Goal: Information Seeking & Learning: Learn about a topic

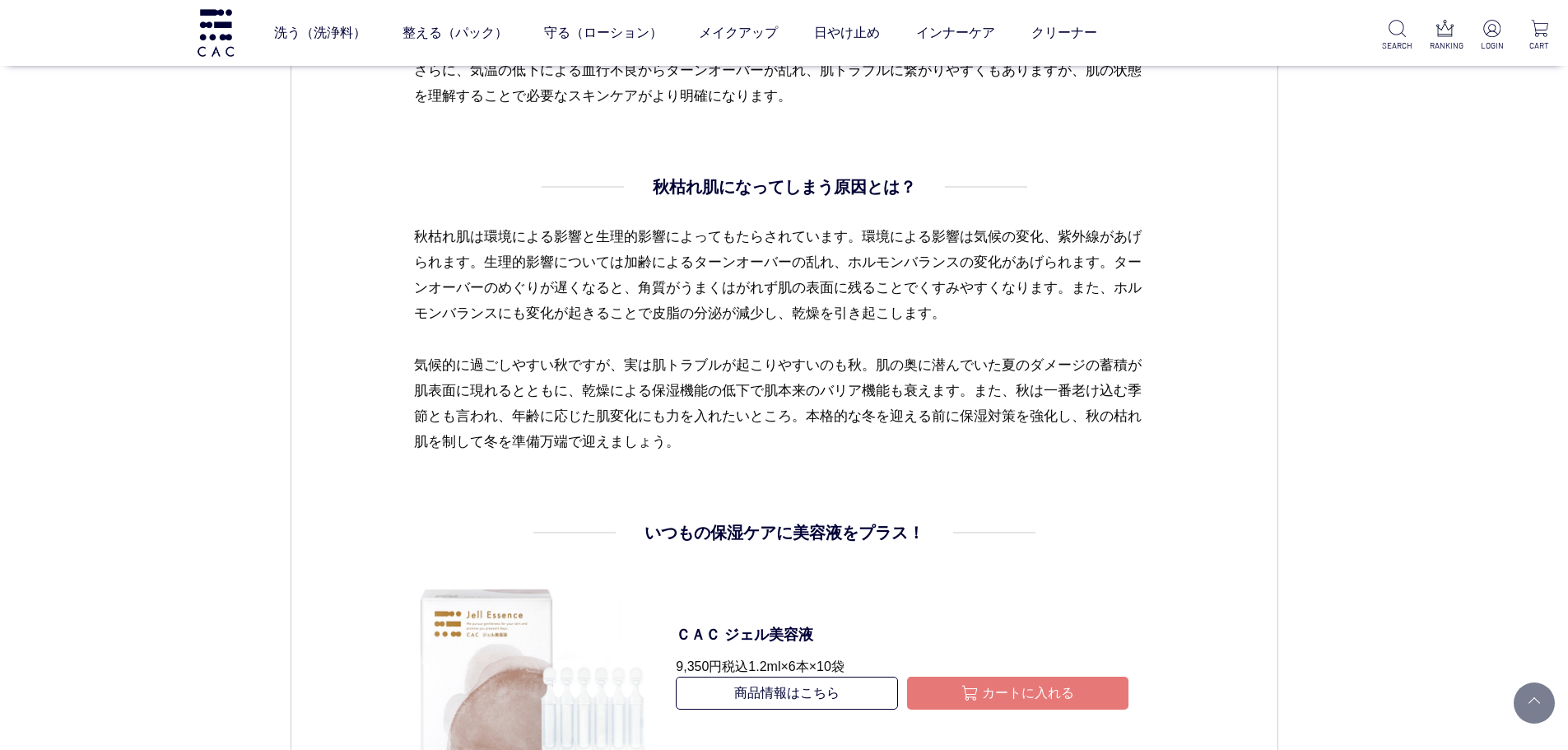
scroll to position [1564, 0]
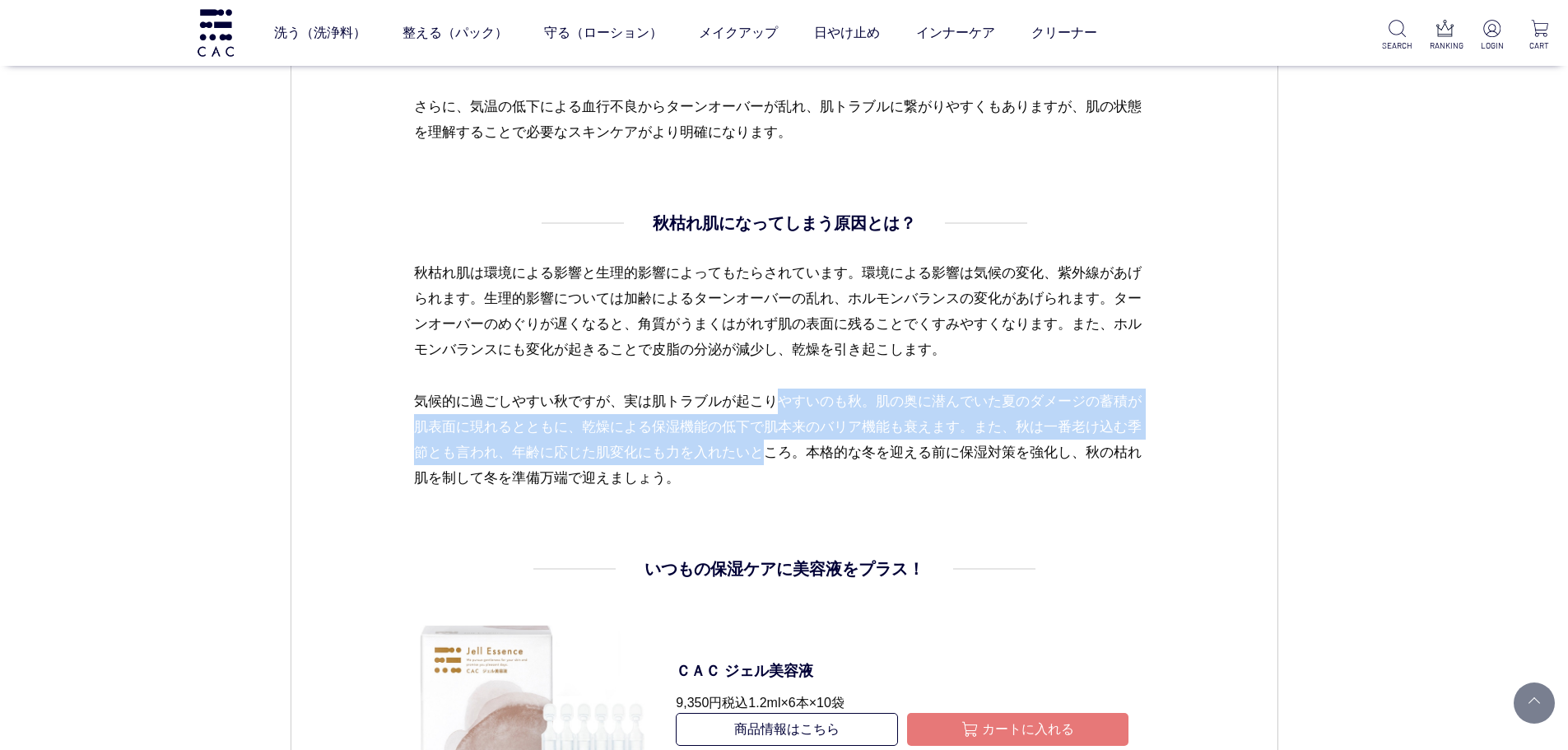
drag, startPoint x: 774, startPoint y: 395, endPoint x: 774, endPoint y: 458, distance: 63.0
click at [774, 458] on p "気候的に過ごしやすい秋ですが、実は肌トラブルが起こりやすいのも秋。肌の奥に潜んでいた夏のダメージの蓄積が肌表面に現れるとともに、乾燥による保湿機能の低下で肌本…" at bounding box center [784, 439] width 740 height 102
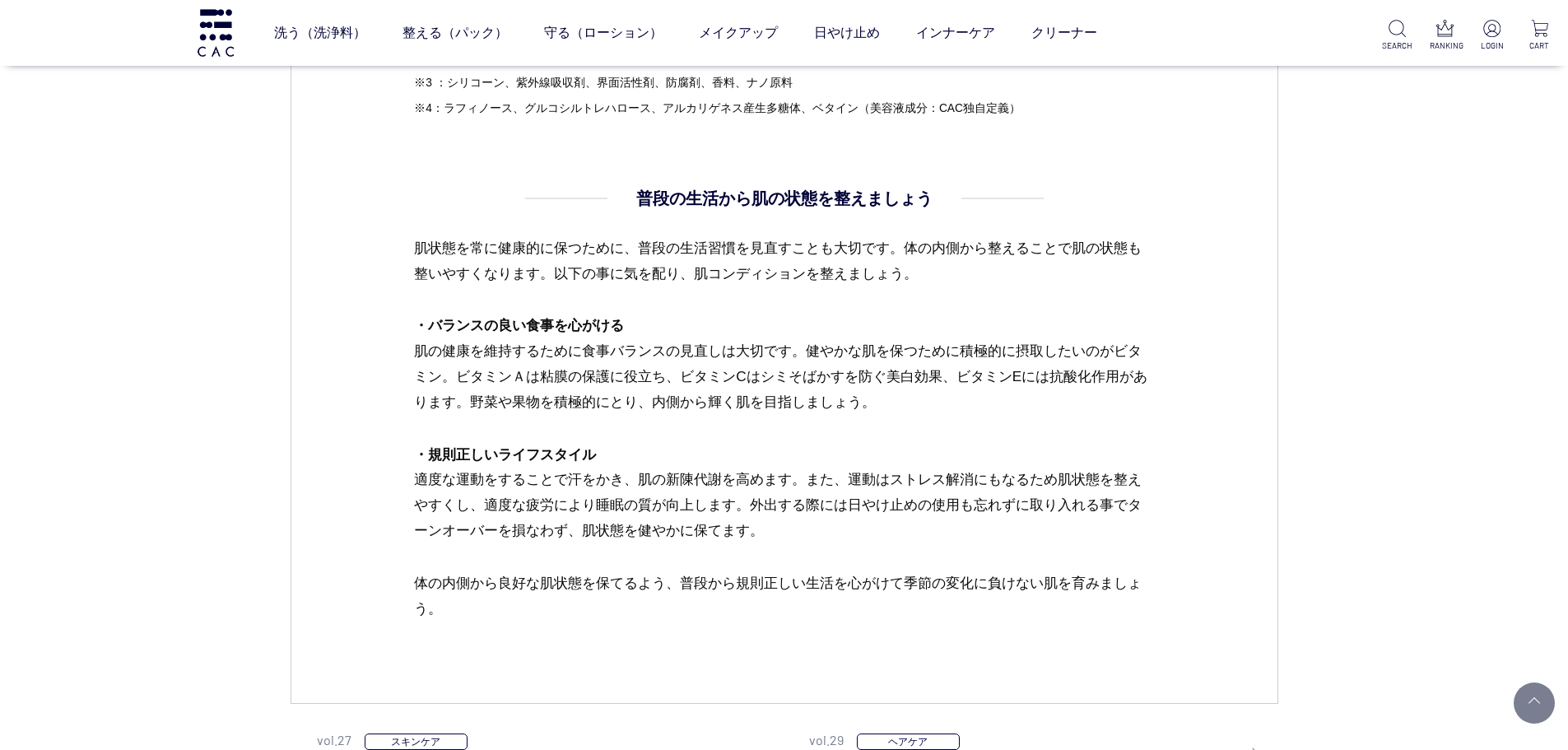
scroll to position [3424, 0]
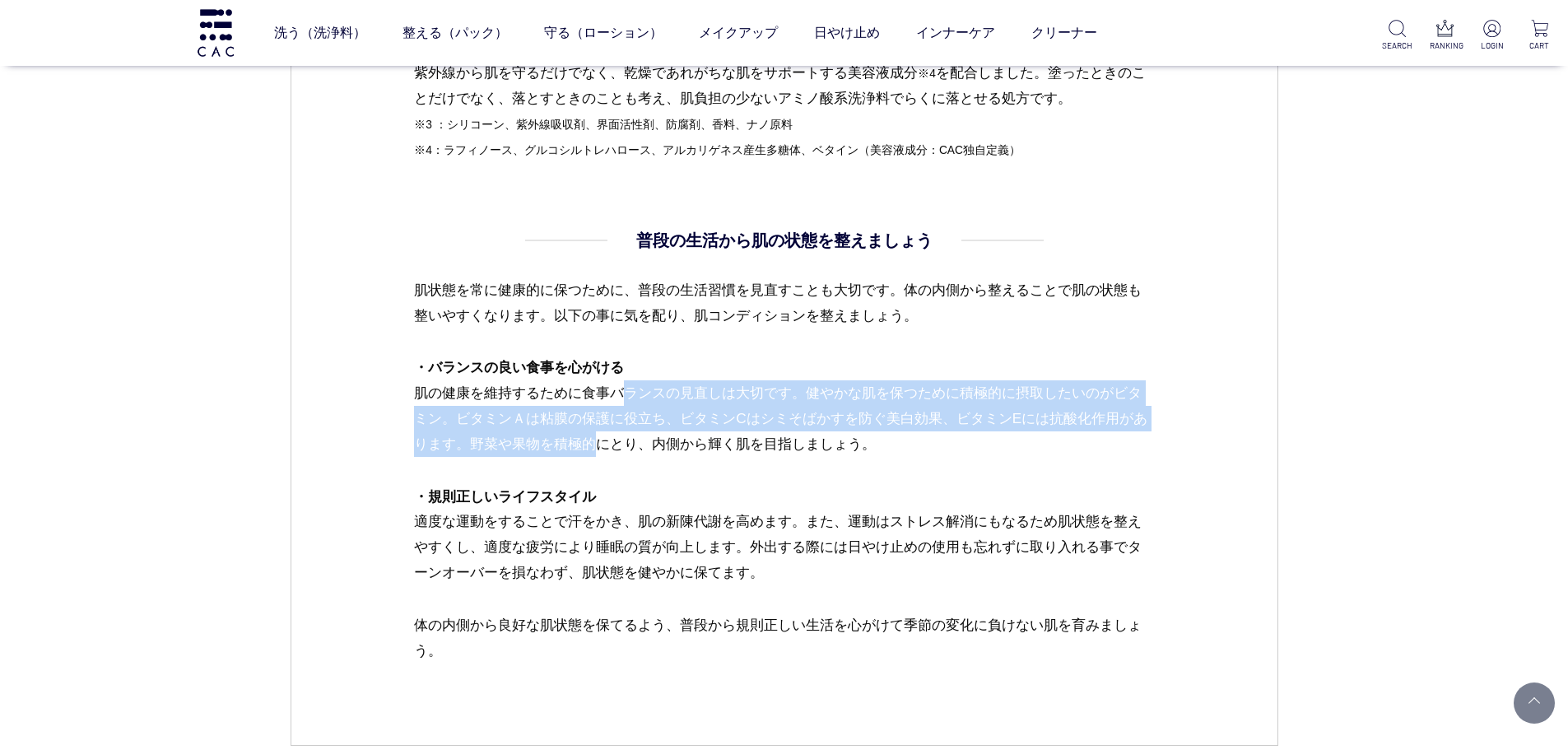
drag, startPoint x: 415, startPoint y: 397, endPoint x: 1118, endPoint y: 421, distance: 703.4
click at [1118, 421] on p "・バランスの良い食事を心がける 肌の健康を維持するために食事バランスの見直しは大切です。健やかな肌を保つために積極的に摂取したいのがビタミン。ビタミンＡは粘膜…" at bounding box center [784, 419] width 740 height 128
click at [1127, 424] on p "・バランスの良い食事を心がける 肌の健康を維持するために食事バランスの見直しは大切です。健やかな肌を保つために積極的に摂取したいのがビタミン。ビタミンＡは粘膜…" at bounding box center [784, 419] width 740 height 128
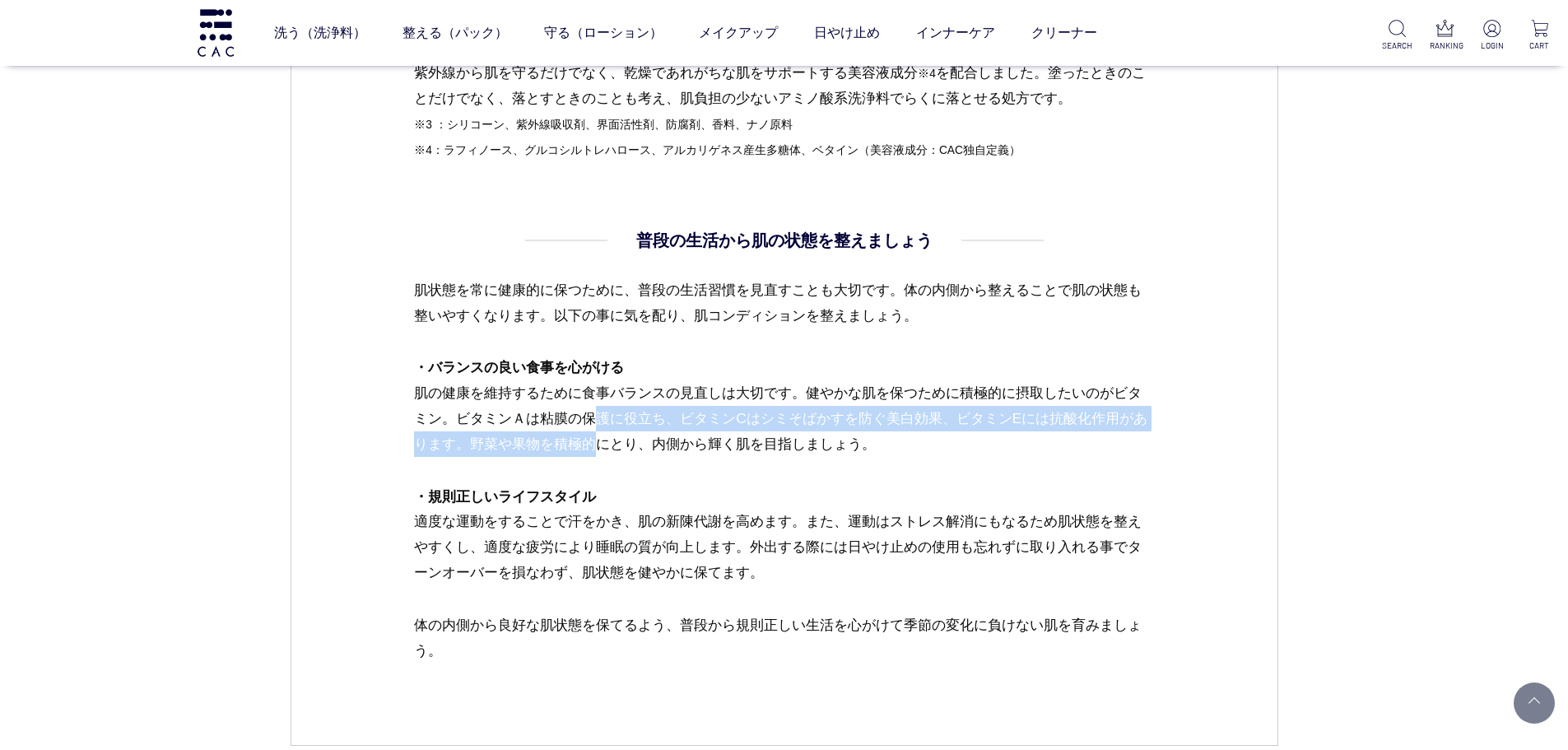
drag, startPoint x: 1117, startPoint y: 423, endPoint x: 1124, endPoint y: 383, distance: 40.6
click at [1124, 383] on p "・バランスの良い食事を心がける 肌の健康を維持するために食事バランスの見直しは大切です。健やかな肌を保つために積極的に摂取したいのがビタミン。ビタミンＡは粘膜…" at bounding box center [784, 419] width 740 height 128
copy p "ビタミン。ビタミンＡは粘膜の保護に役立ち、ビタミンCはシミそばかすを防ぐ美白効果、ビタミンEには抗酸化作用"
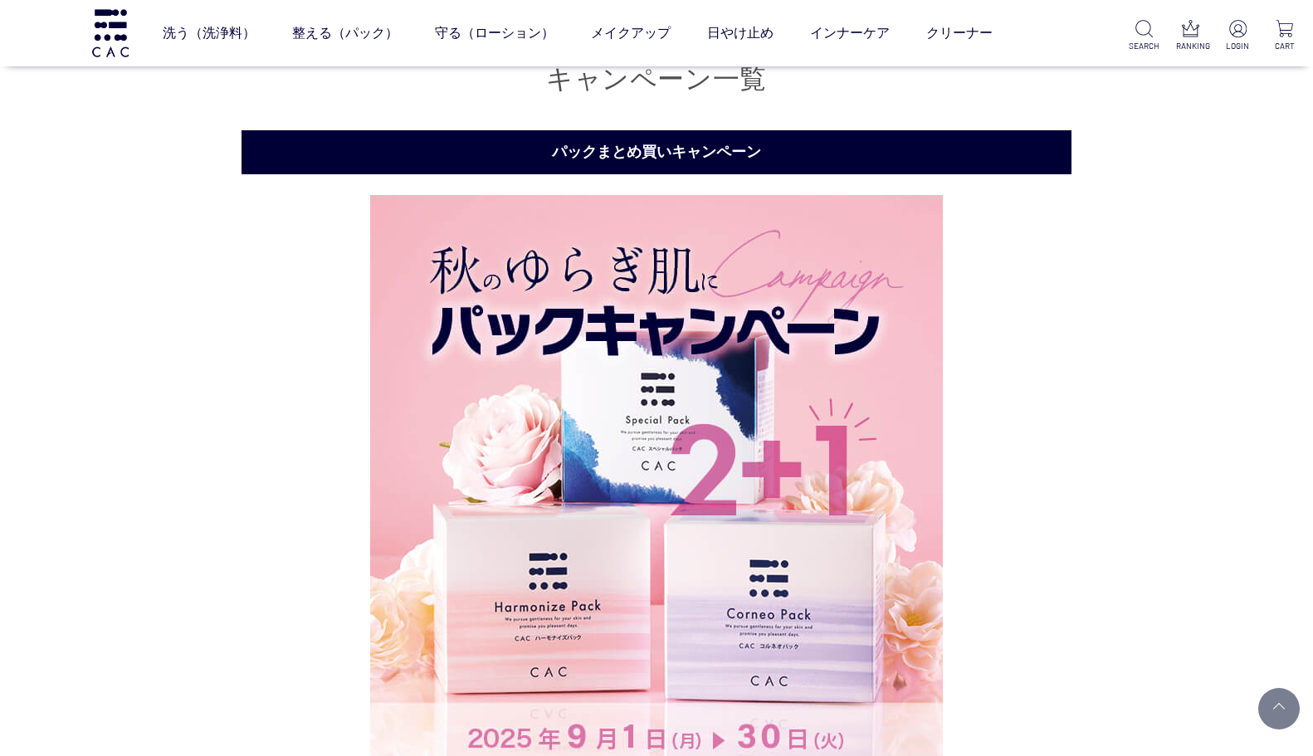
scroll to position [5063, 0]
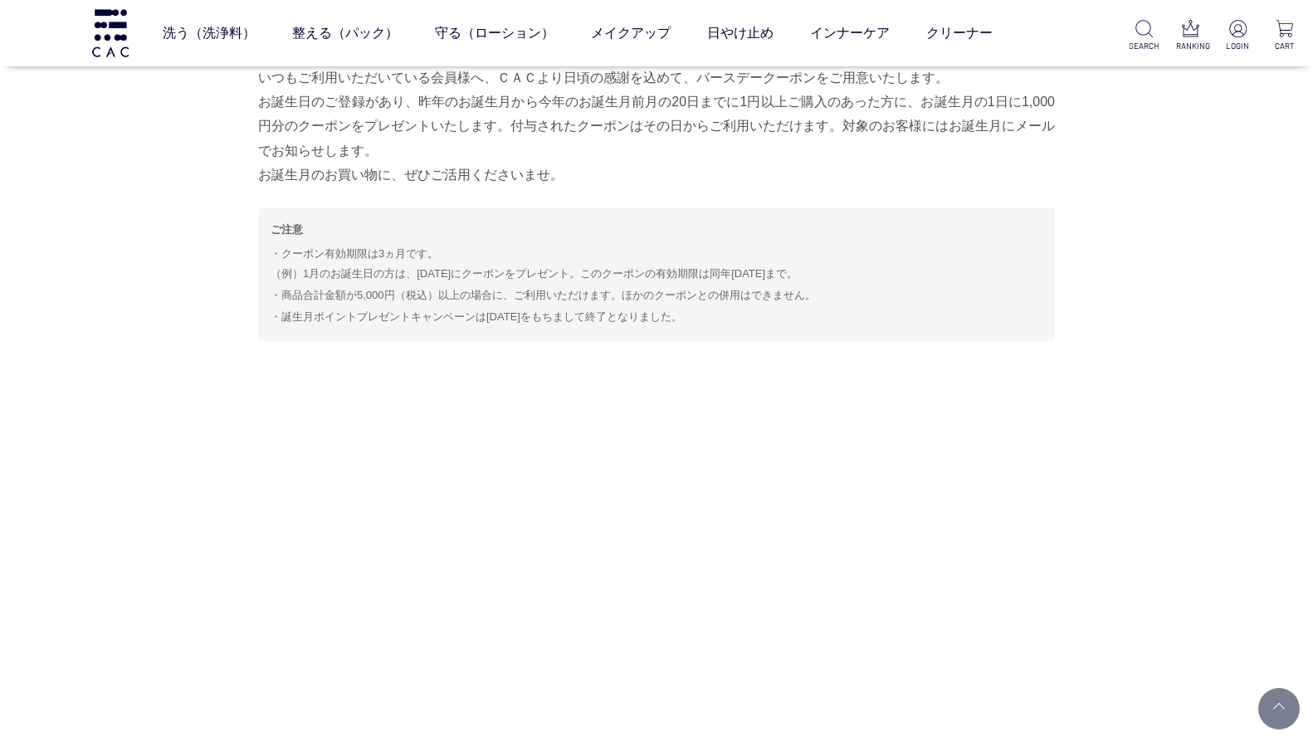
click at [1051, 262] on div "いつもご利用いただいている会員様へ、ＣＡＣより日頃の感謝を込めて、バースデークーポンをご用意いたします。 お誕生日のご登録があり、昨年のお誕生月から今年のお誕…" at bounding box center [656, 192] width 797 height 300
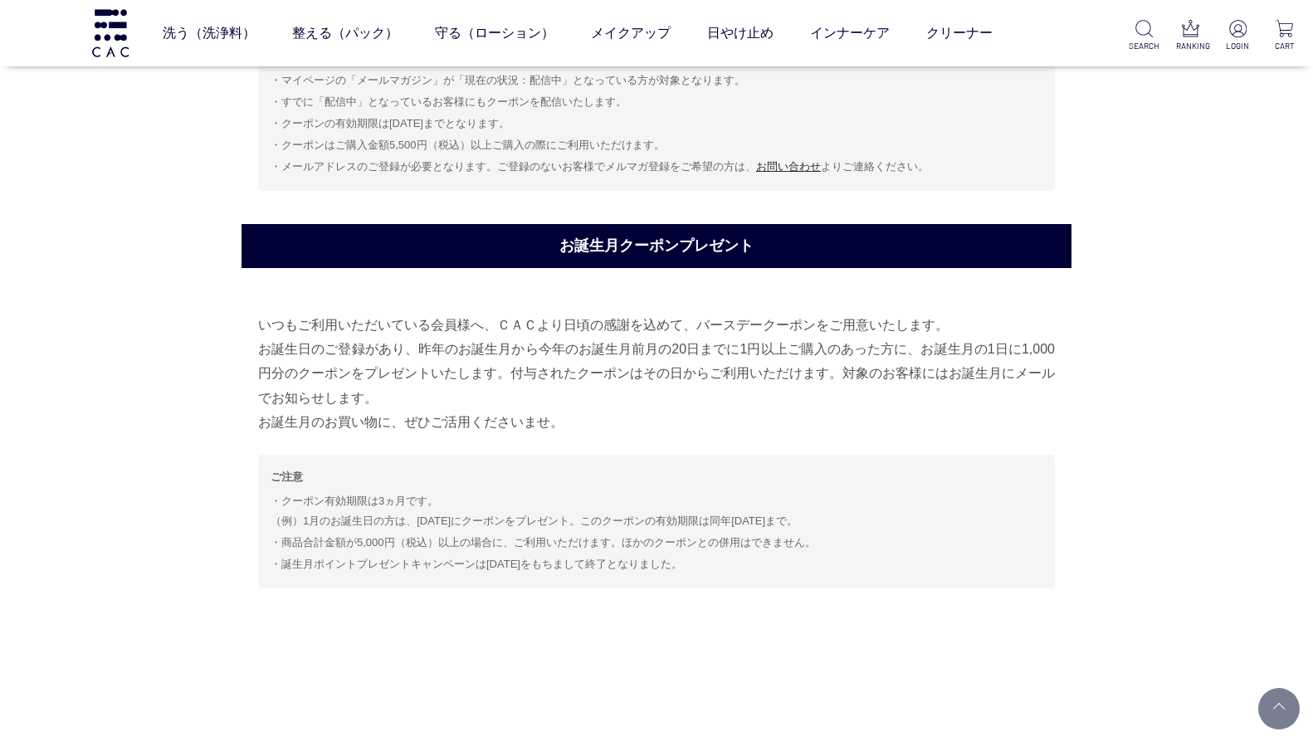
scroll to position [4814, 0]
